Goal: Find specific page/section: Find specific page/section

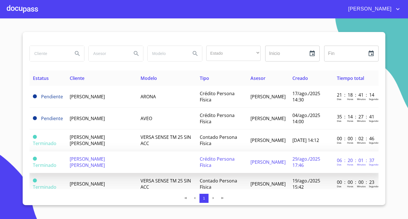
scroll to position [28, 0]
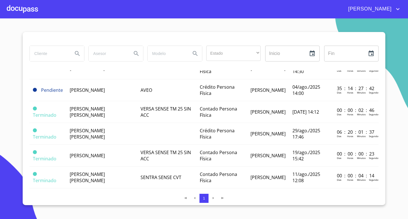
click at [66, 58] on input "search" at bounding box center [49, 53] width 39 height 15
type input "selenia"
click at [74, 55] on icon "Search" at bounding box center [77, 53] width 7 height 7
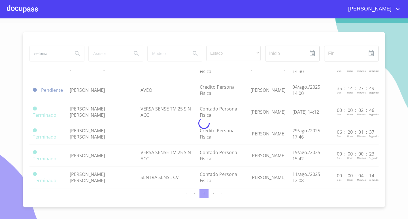
scroll to position [0, 0]
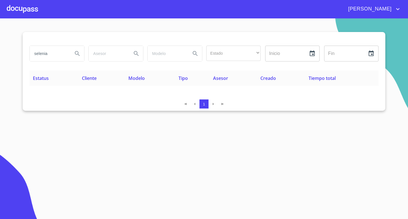
click at [59, 48] on input "selenia" at bounding box center [49, 53] width 39 height 15
click at [20, 6] on div at bounding box center [22, 9] width 31 height 18
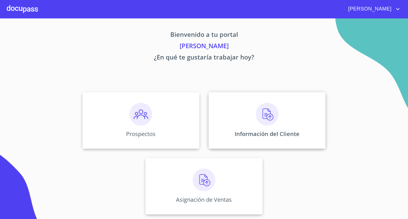
click at [266, 113] on img at bounding box center [267, 114] width 23 height 23
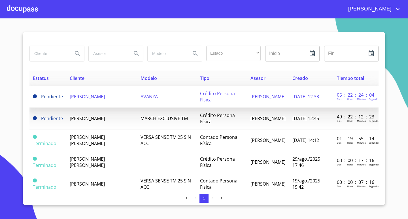
drag, startPoint x: 143, startPoint y: 122, endPoint x: 95, endPoint y: 107, distance: 49.6
click at [95, 107] on td "[PERSON_NAME]" at bounding box center [101, 97] width 71 height 22
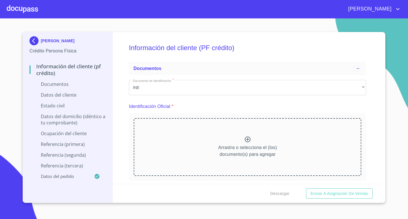
click at [32, 7] on div at bounding box center [22, 9] width 31 height 18
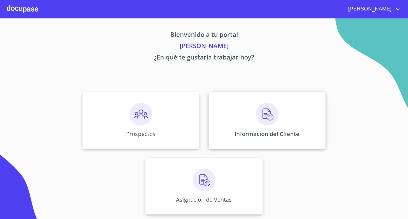
click at [270, 111] on img at bounding box center [267, 114] width 23 height 23
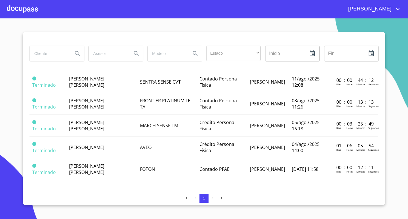
scroll to position [150, 0]
